Goal: Task Accomplishment & Management: Manage account settings

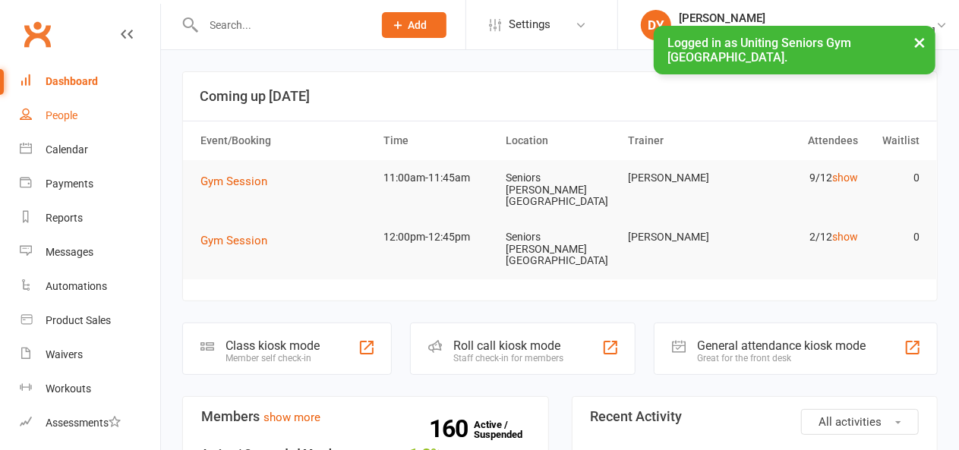
click at [82, 112] on link "People" at bounding box center [90, 116] width 140 height 34
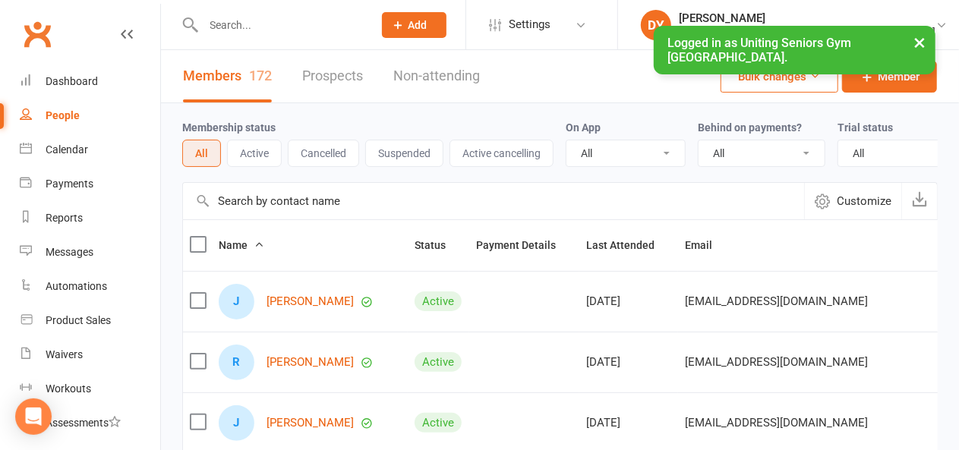
click at [276, 20] on input "text" at bounding box center [281, 24] width 164 height 21
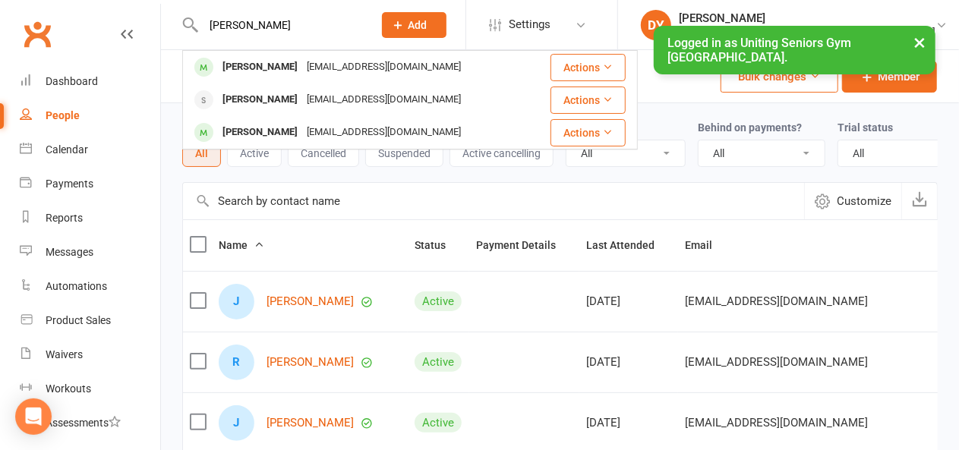
type input "WANDA"
click at [302, 76] on div "wandaizabellavarga@gmail.com" at bounding box center [383, 67] width 163 height 22
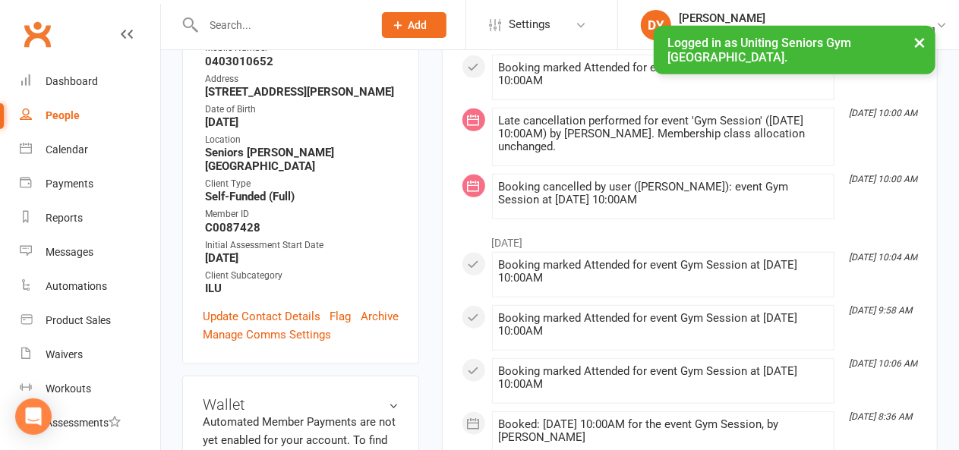
scroll to position [607, 0]
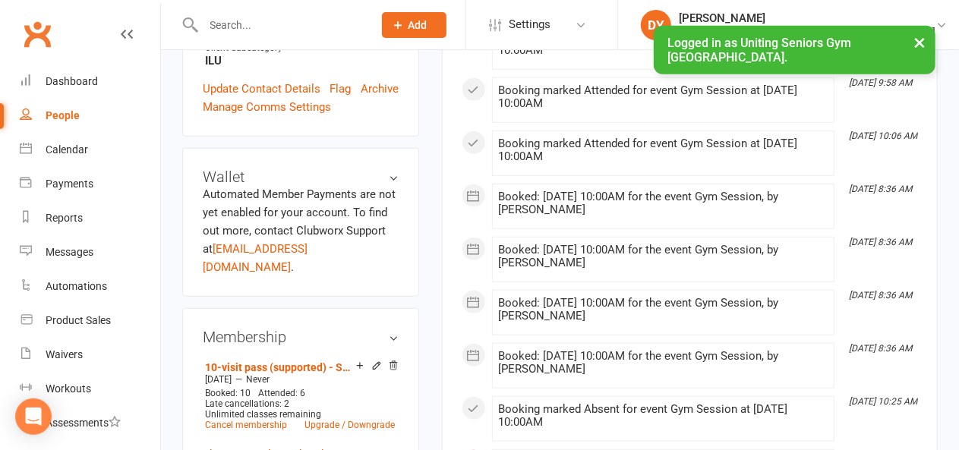
click at [376, 361] on icon at bounding box center [376, 366] width 11 height 11
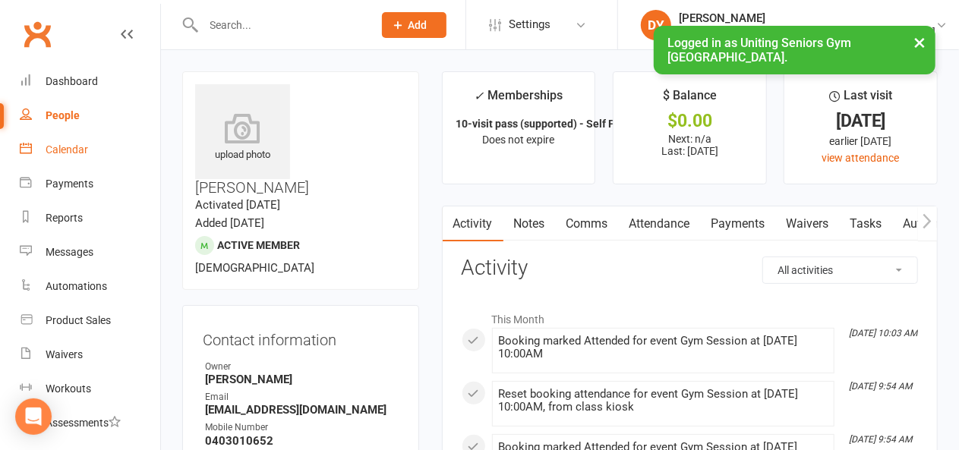
click at [61, 142] on link "Calendar" at bounding box center [90, 150] width 140 height 34
